Goal: Check status: Check status

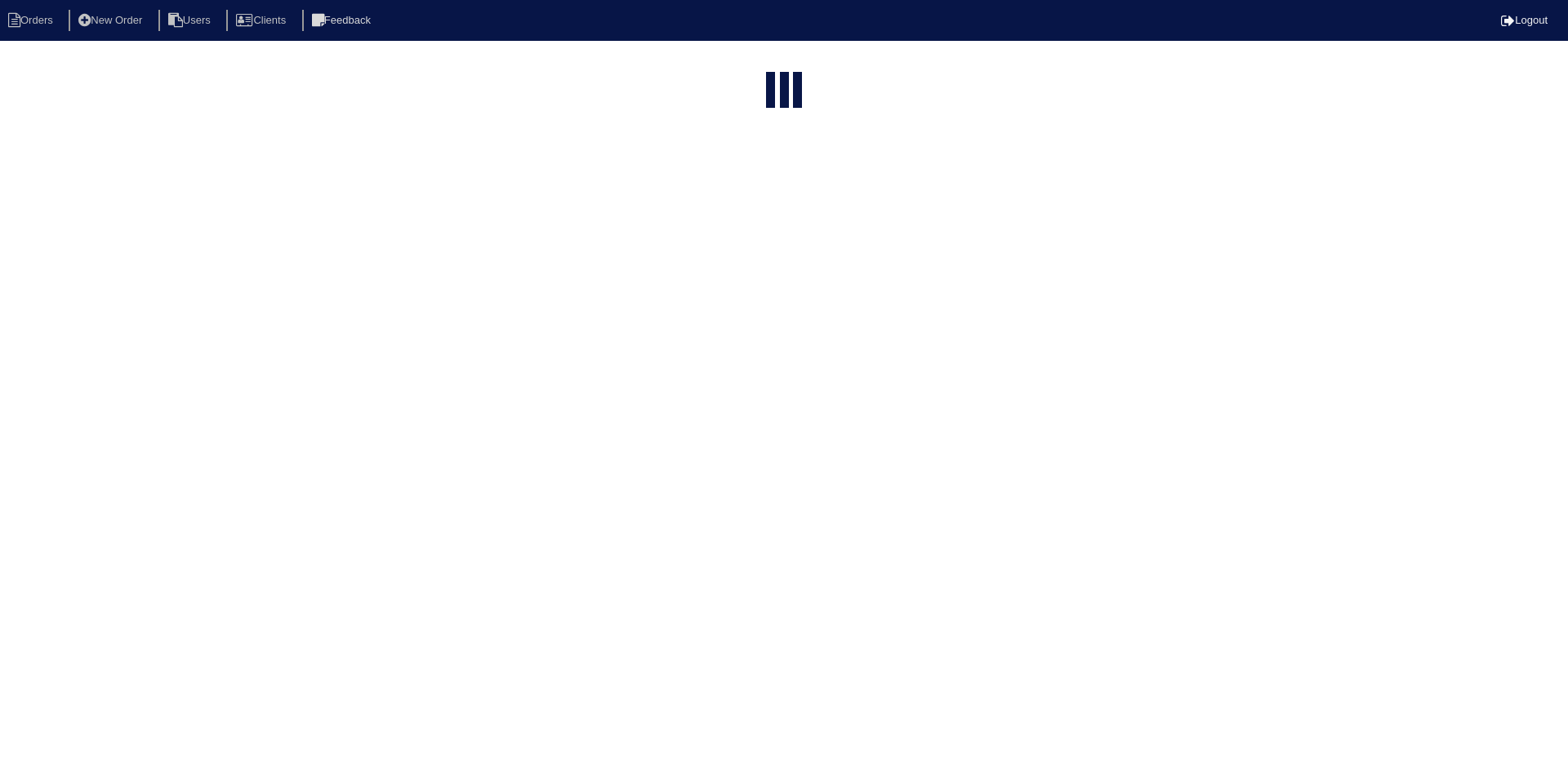
select select "15"
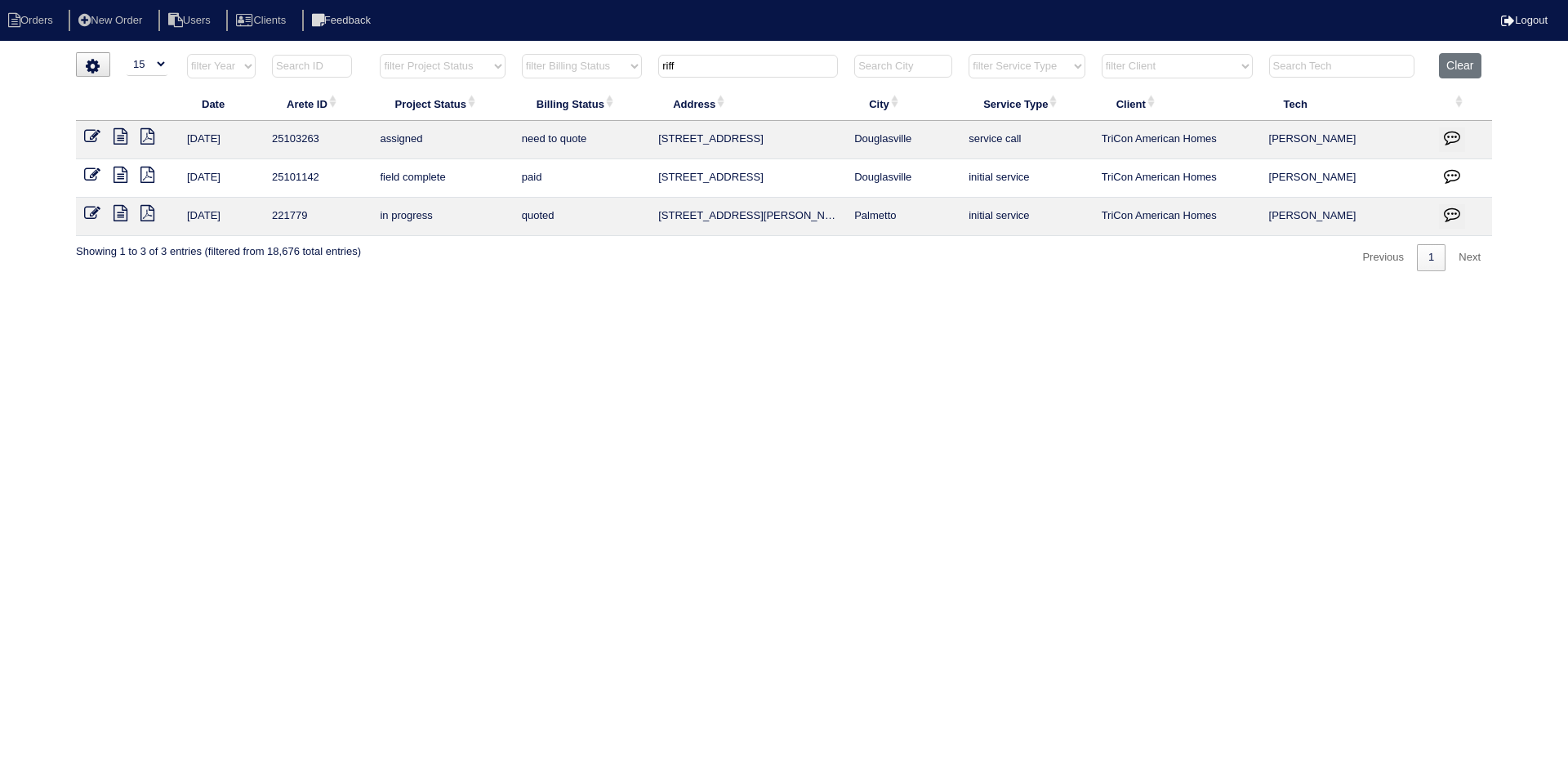
click at [715, 70] on input "riff" at bounding box center [748, 66] width 180 height 23
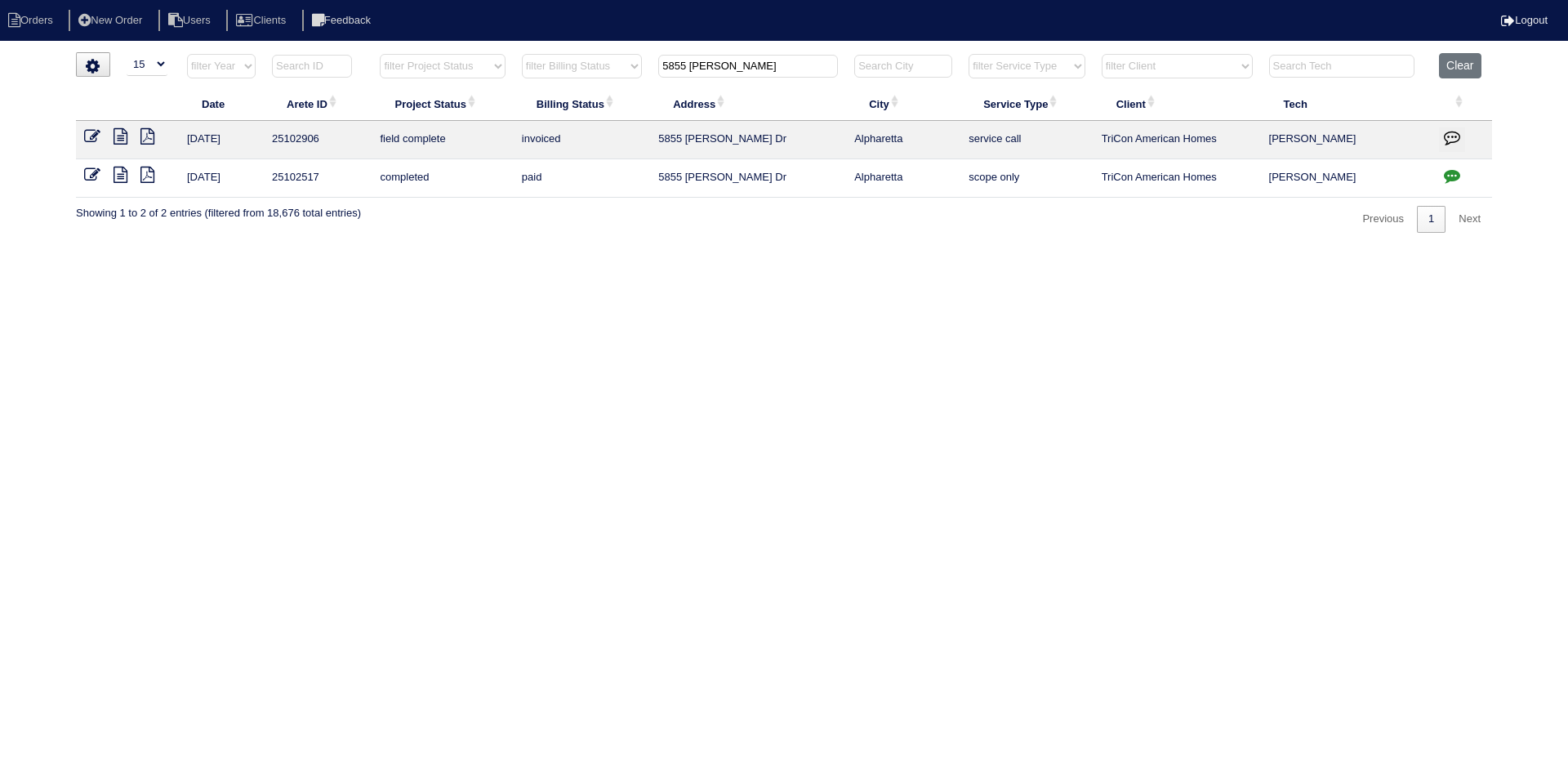
type input "5855 [PERSON_NAME]"
click at [116, 136] on icon at bounding box center [121, 136] width 14 height 16
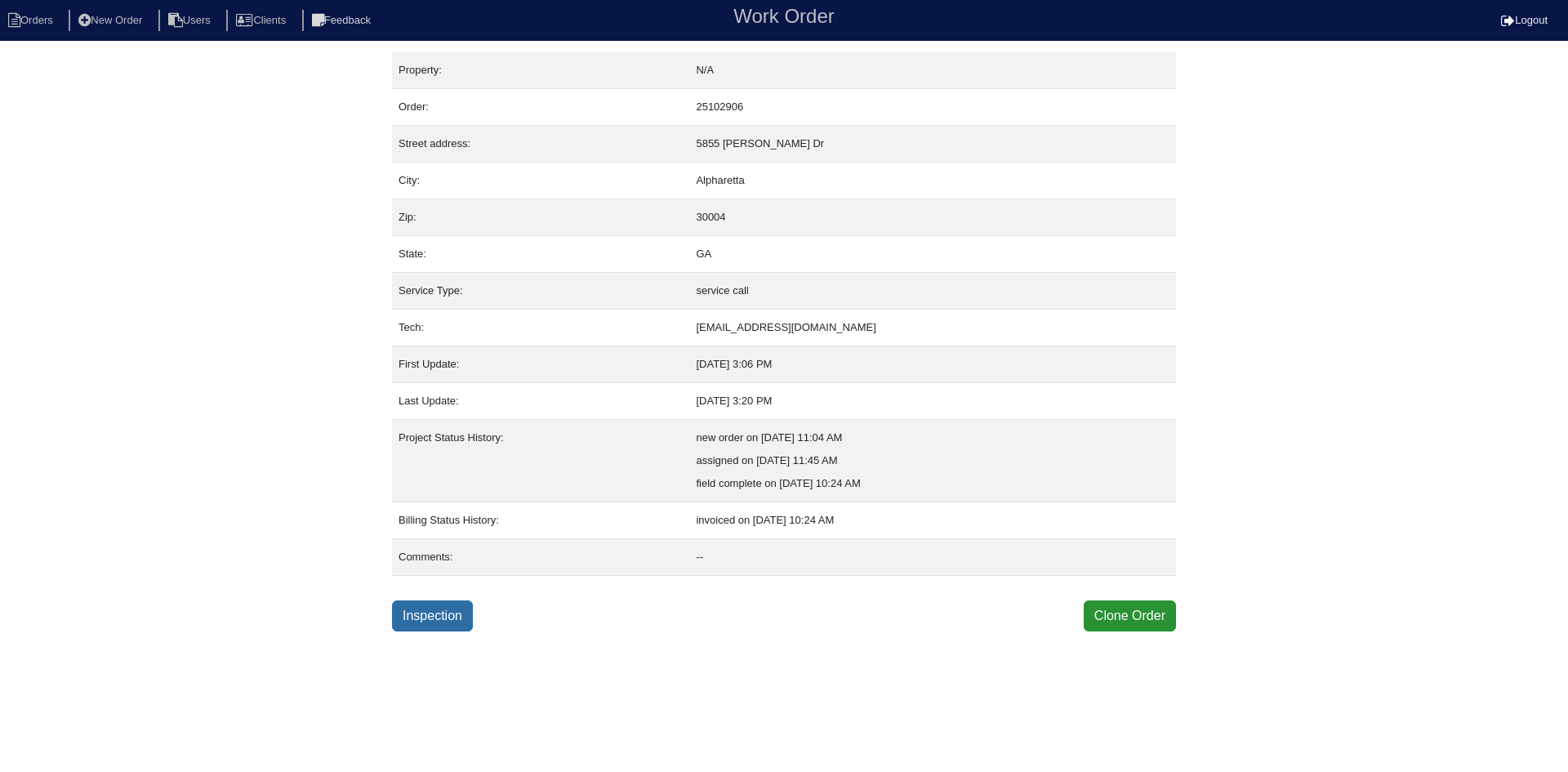
click at [453, 619] on link "Inspection" at bounding box center [432, 615] width 80 height 31
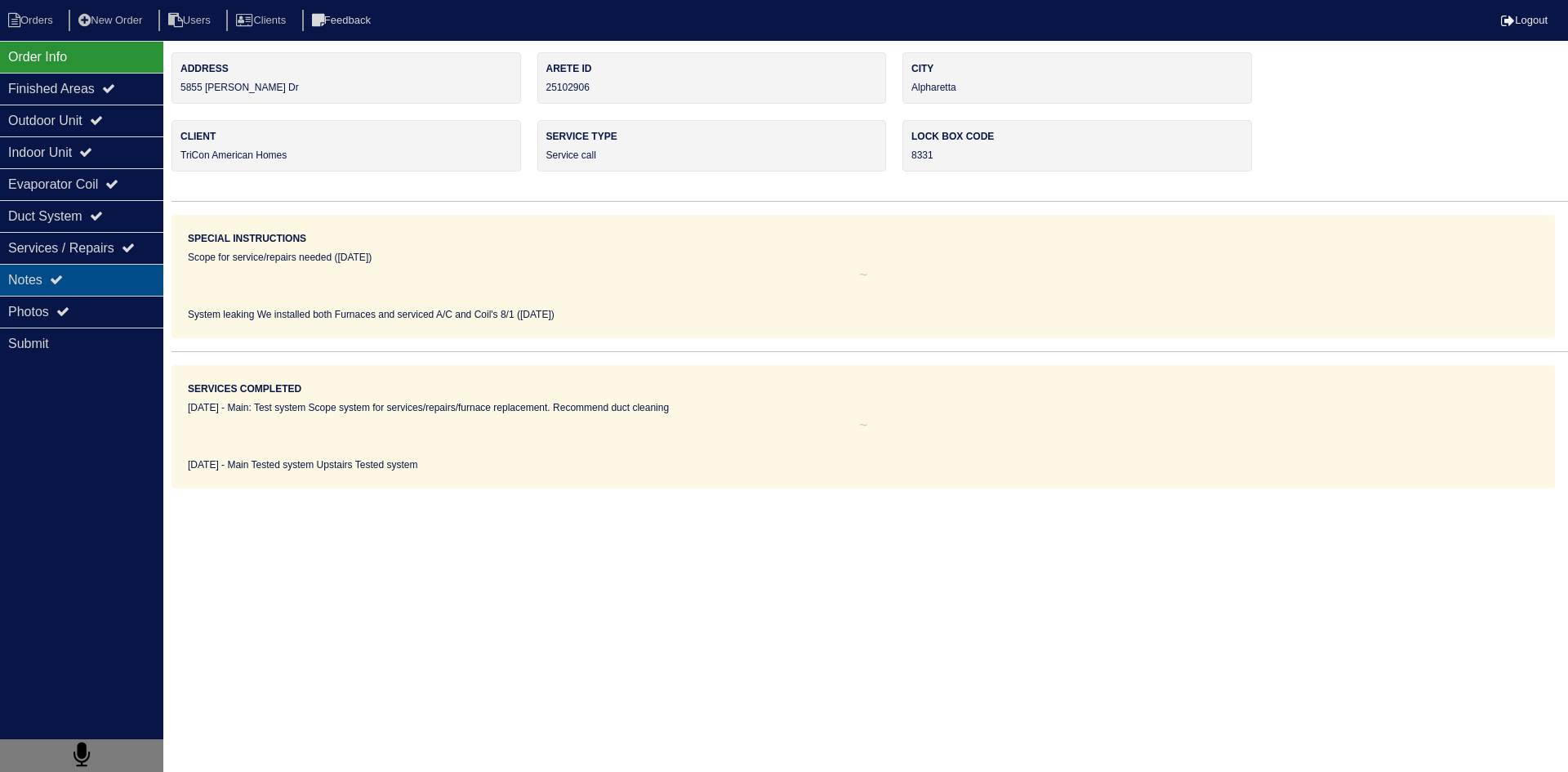
click at [91, 293] on div "Notes" at bounding box center [81, 279] width 163 height 32
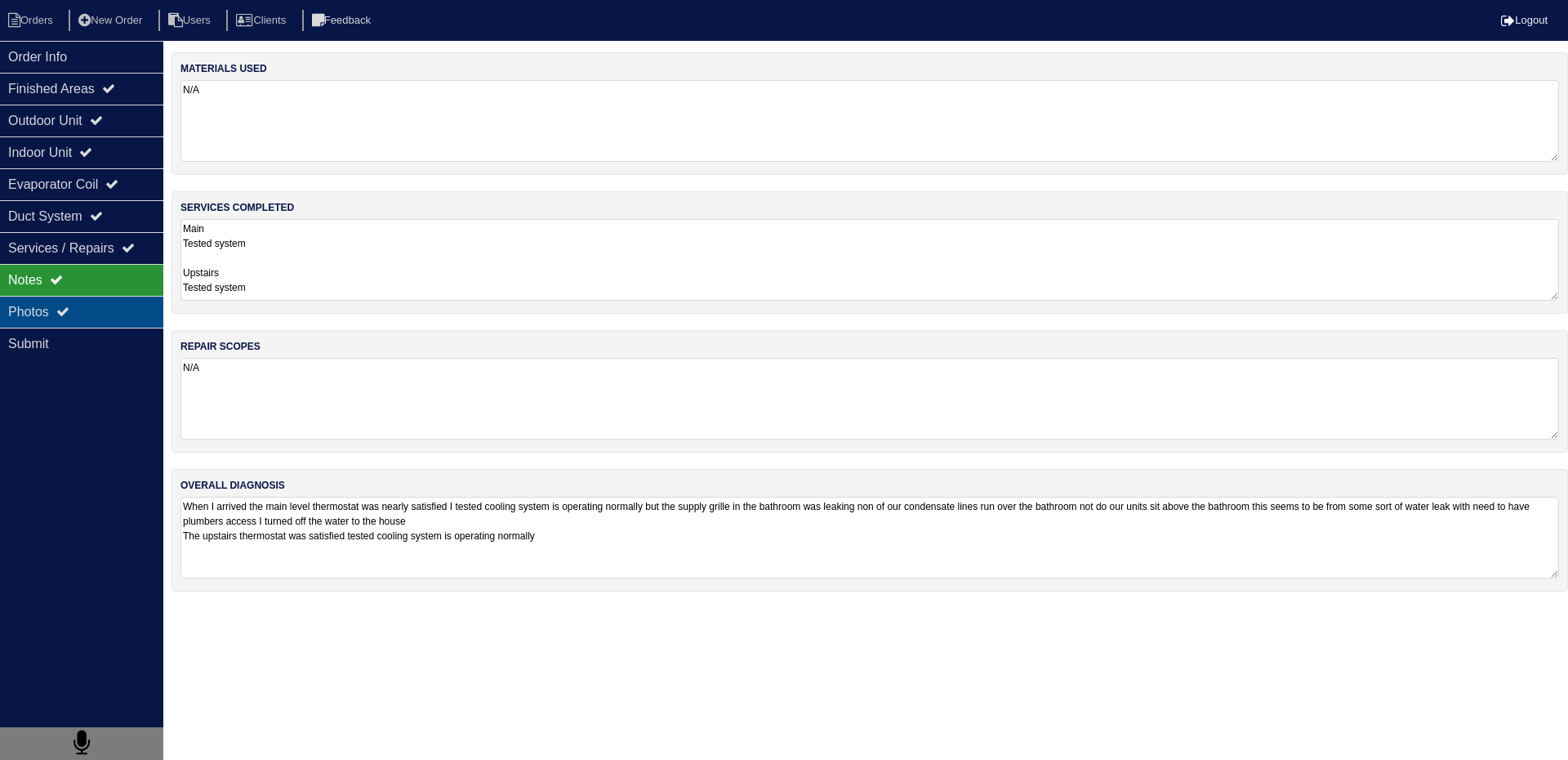
click at [130, 308] on div "Photos" at bounding box center [81, 311] width 163 height 32
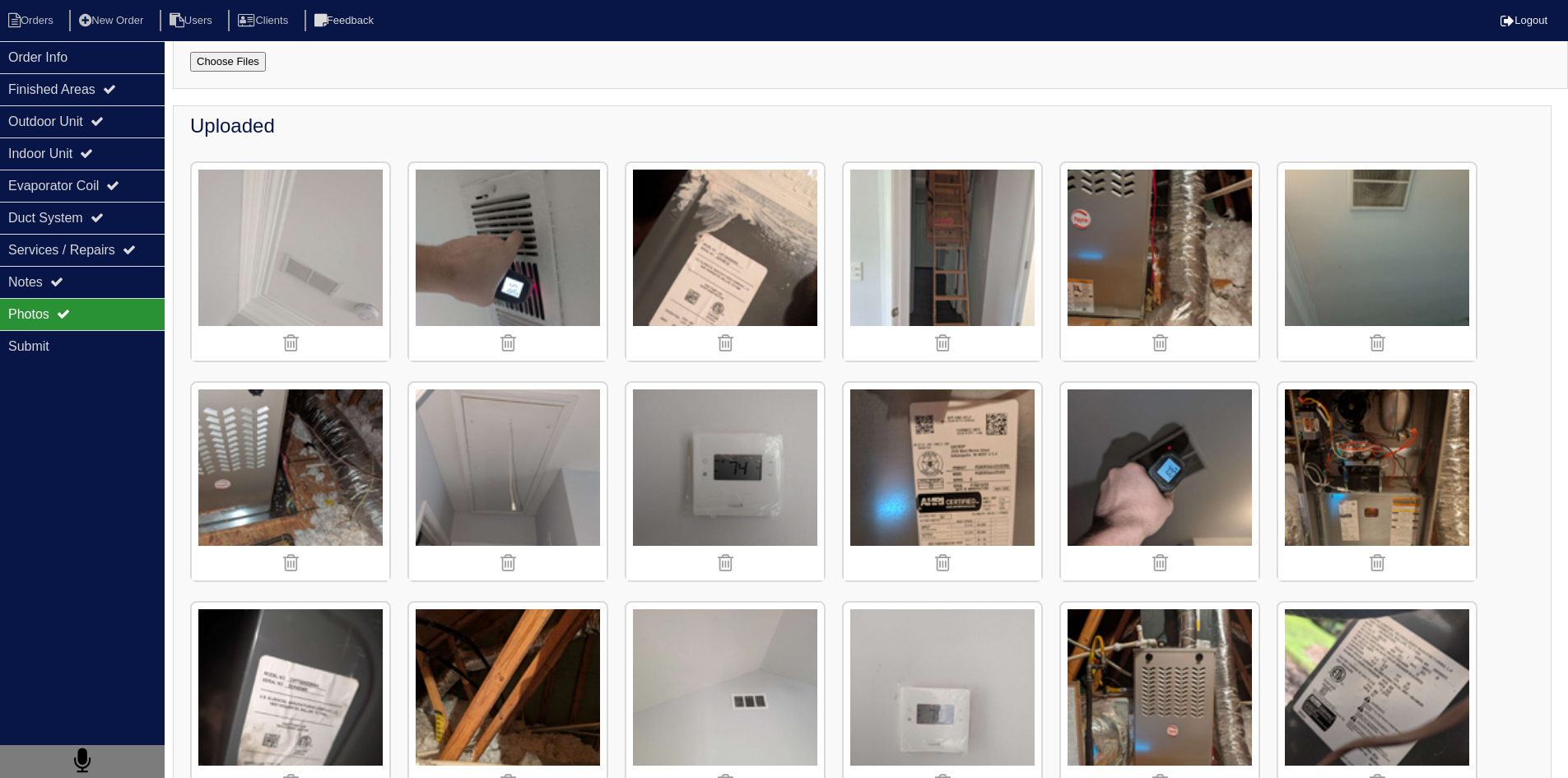
scroll to position [165, 0]
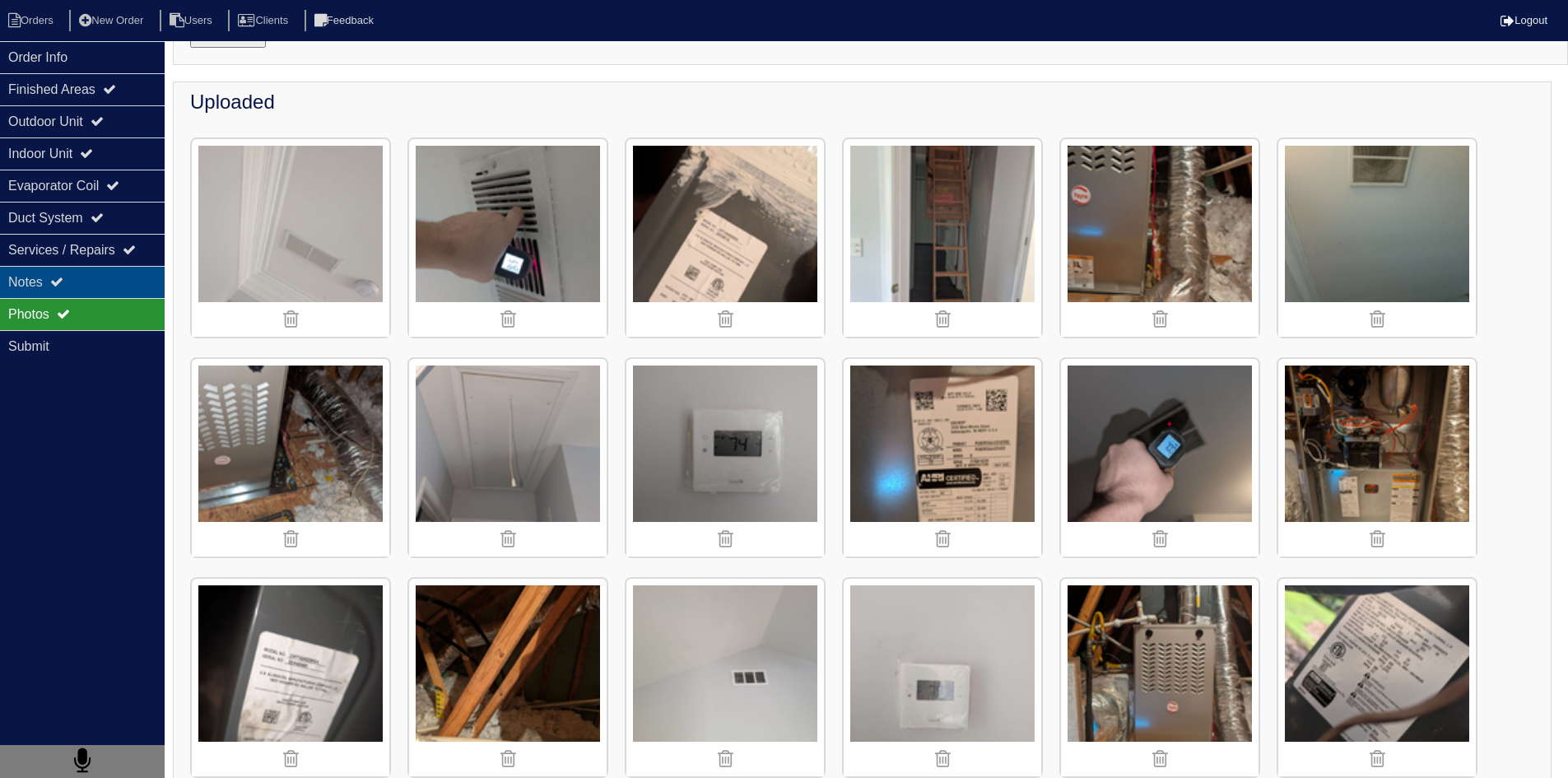
click at [101, 282] on div "Notes" at bounding box center [82, 281] width 165 height 32
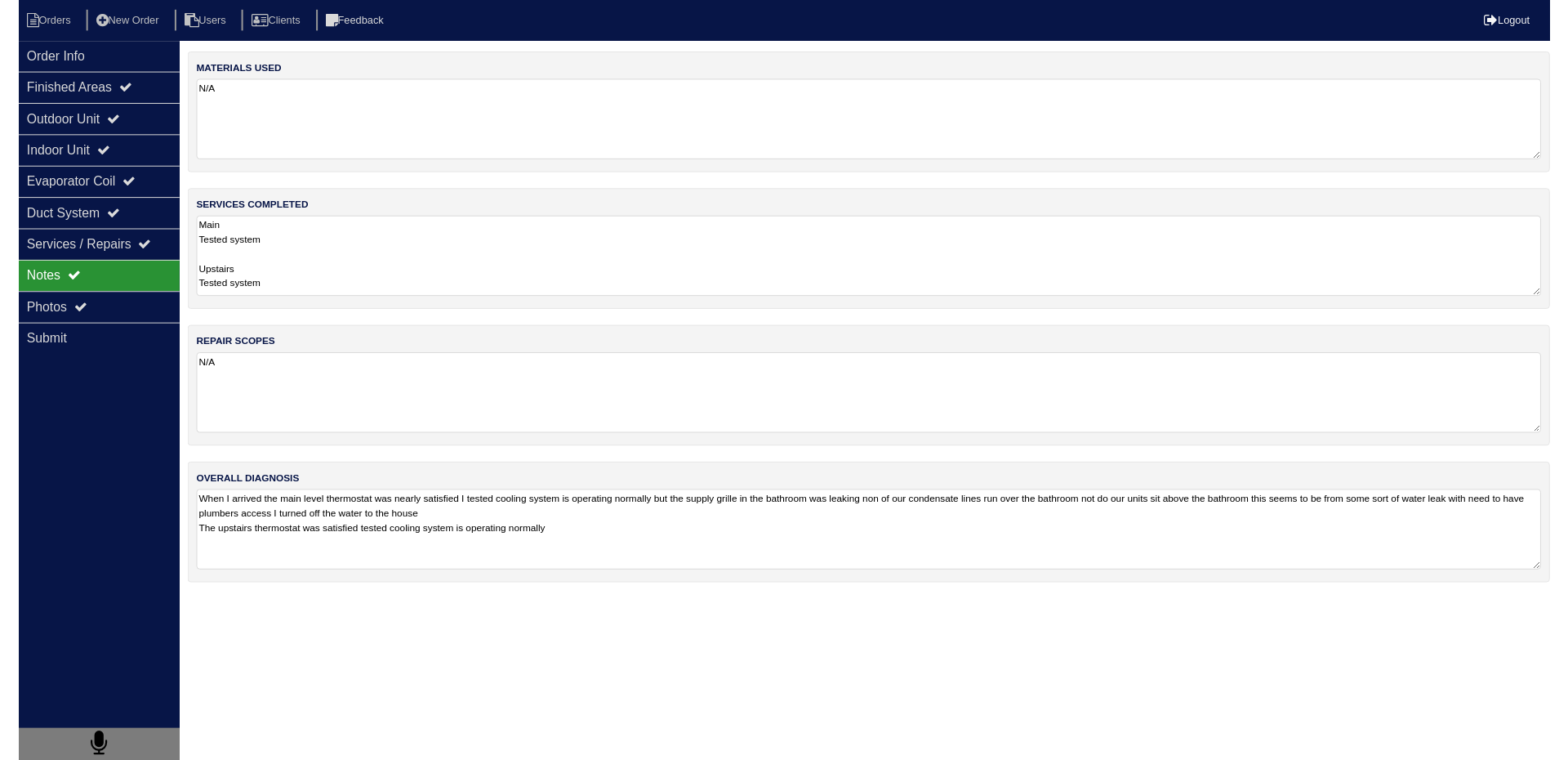
scroll to position [0, 0]
